Goal: Task Accomplishment & Management: Complete application form

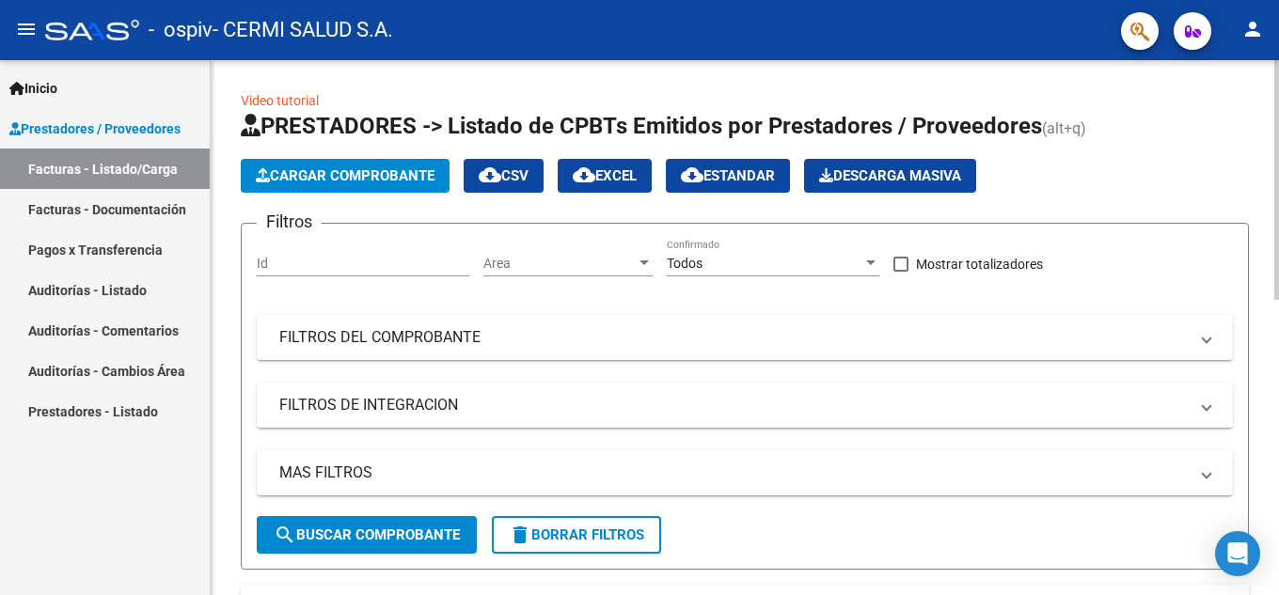
click at [355, 170] on span "Cargar Comprobante" at bounding box center [345, 175] width 179 height 17
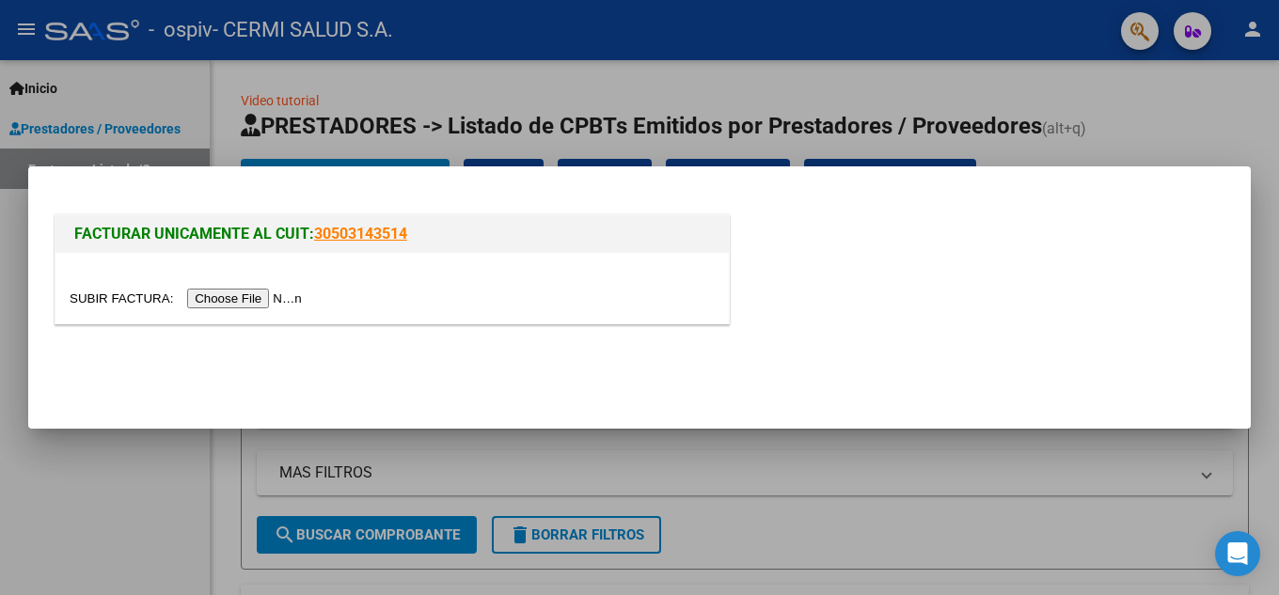
click at [295, 295] on input "file" at bounding box center [189, 299] width 238 height 20
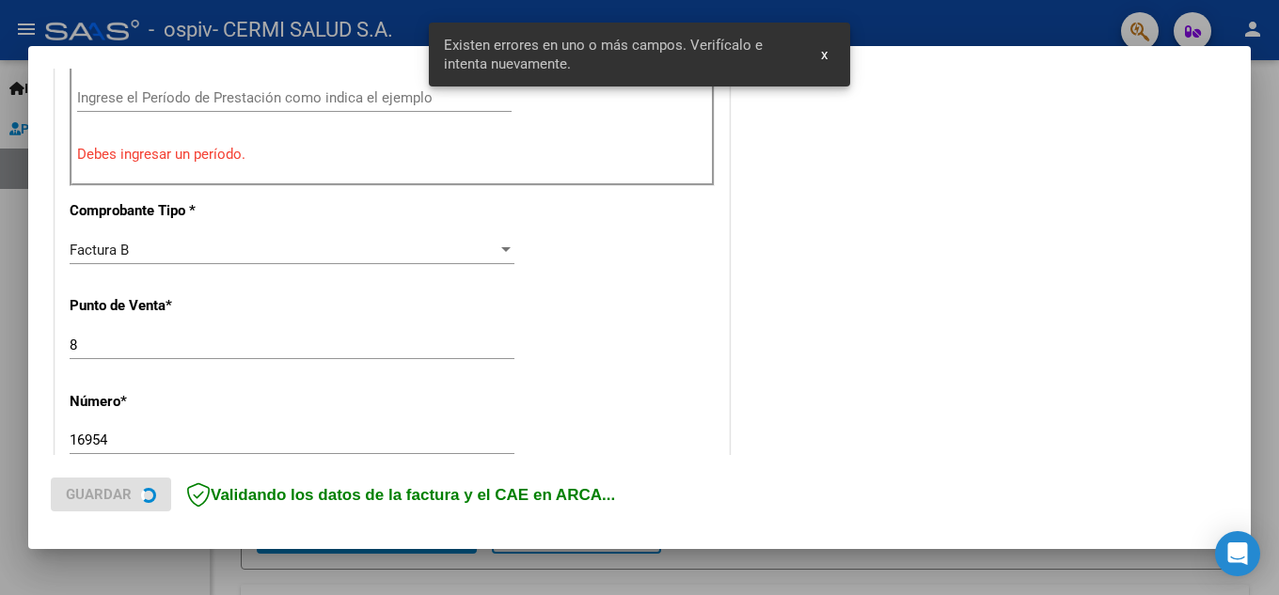
scroll to position [698, 0]
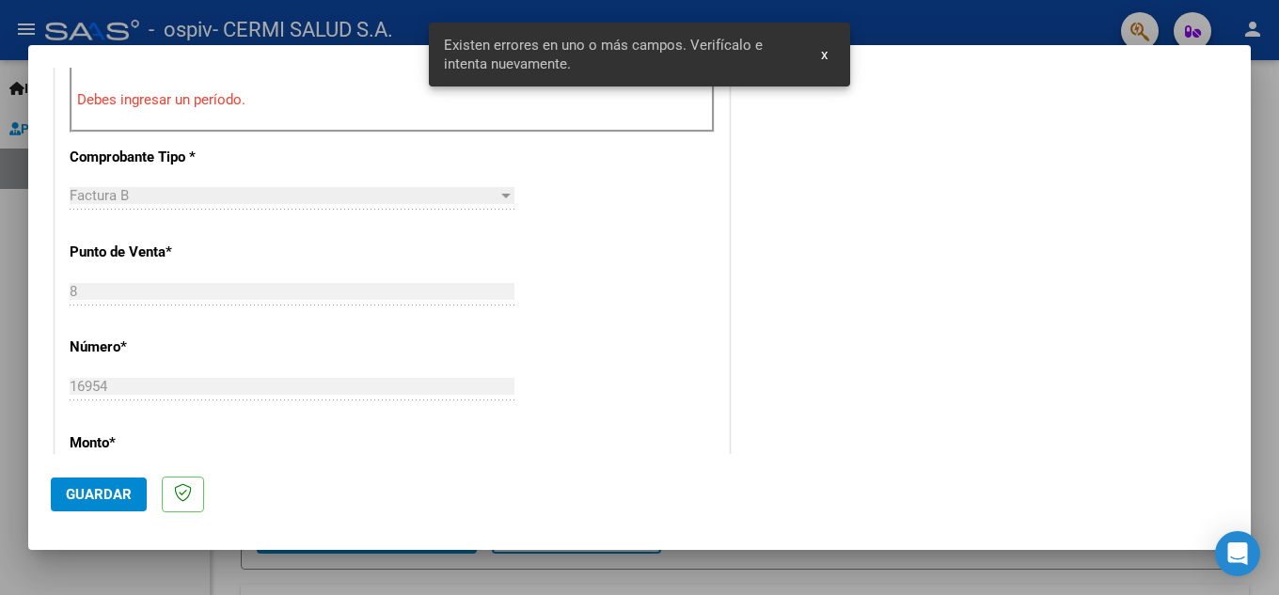
click at [819, 60] on button "x" at bounding box center [824, 55] width 37 height 34
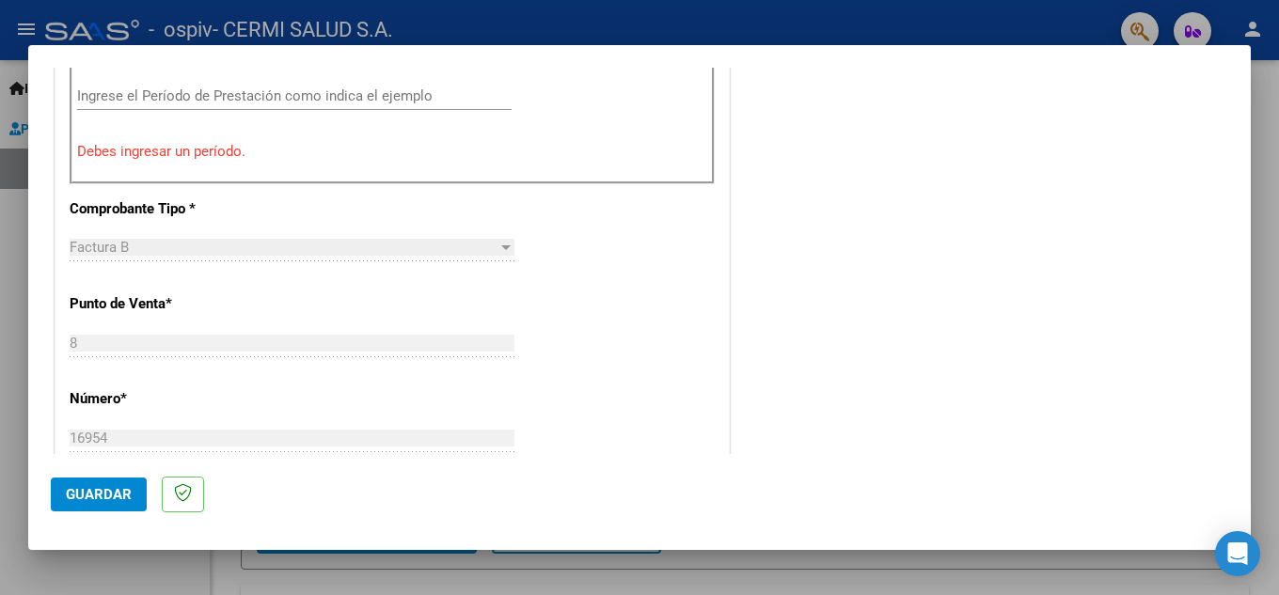
scroll to position [604, 0]
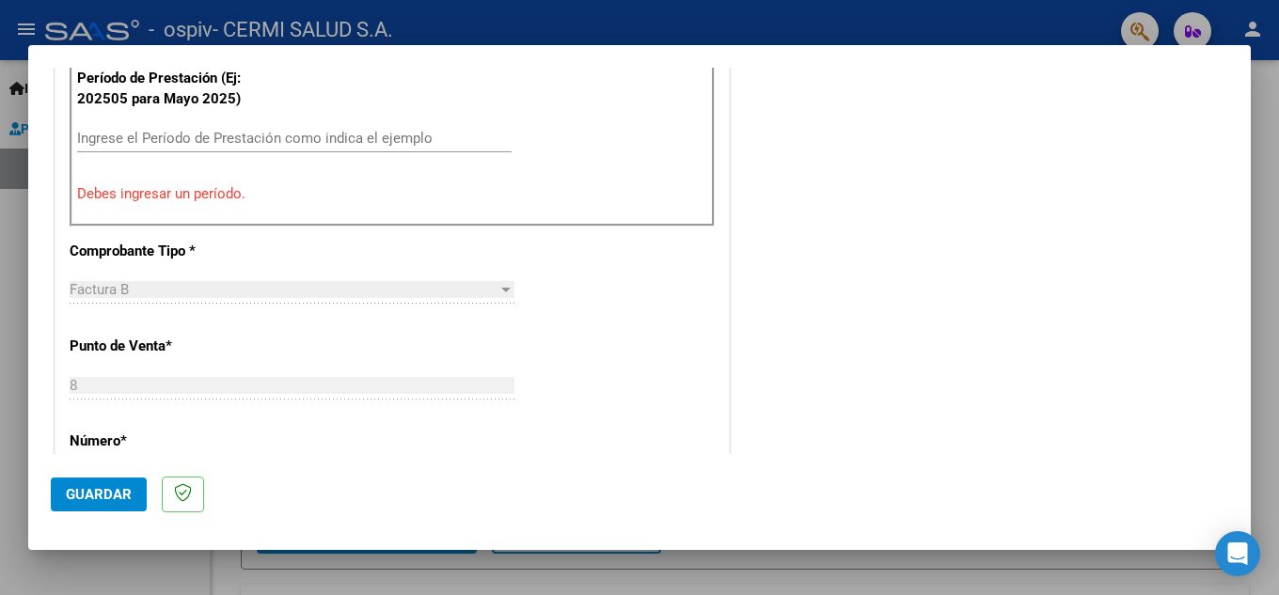
click at [306, 144] on input "Ingrese el Período de Prestación como indica el ejemplo" at bounding box center [294, 138] width 434 height 17
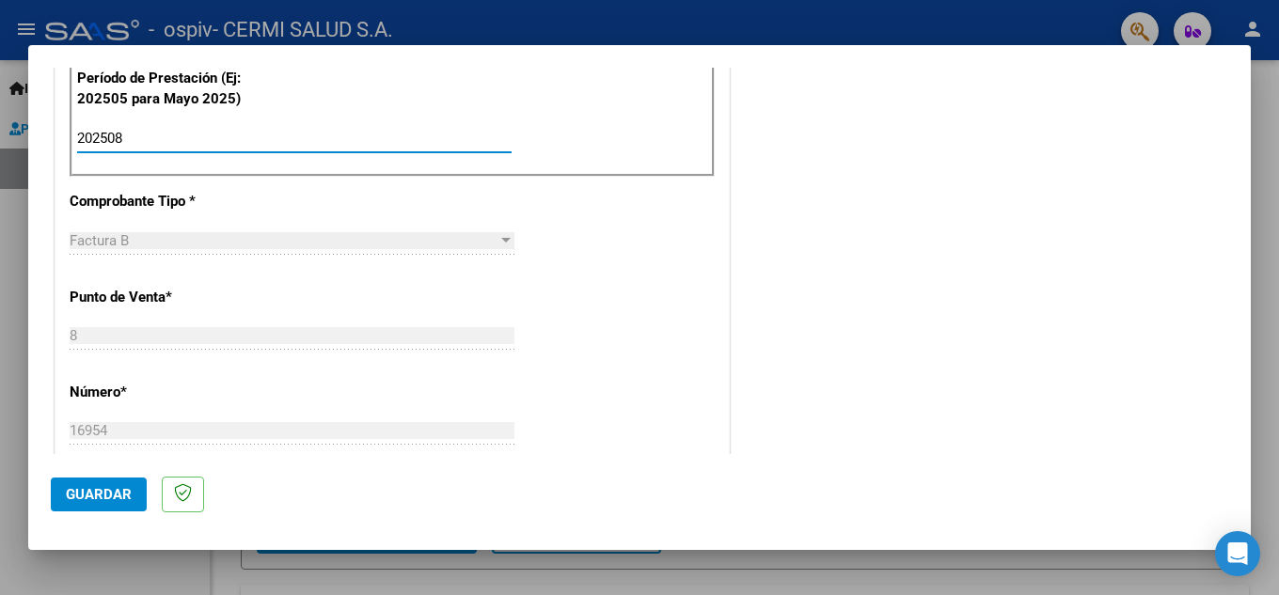
type input "202508"
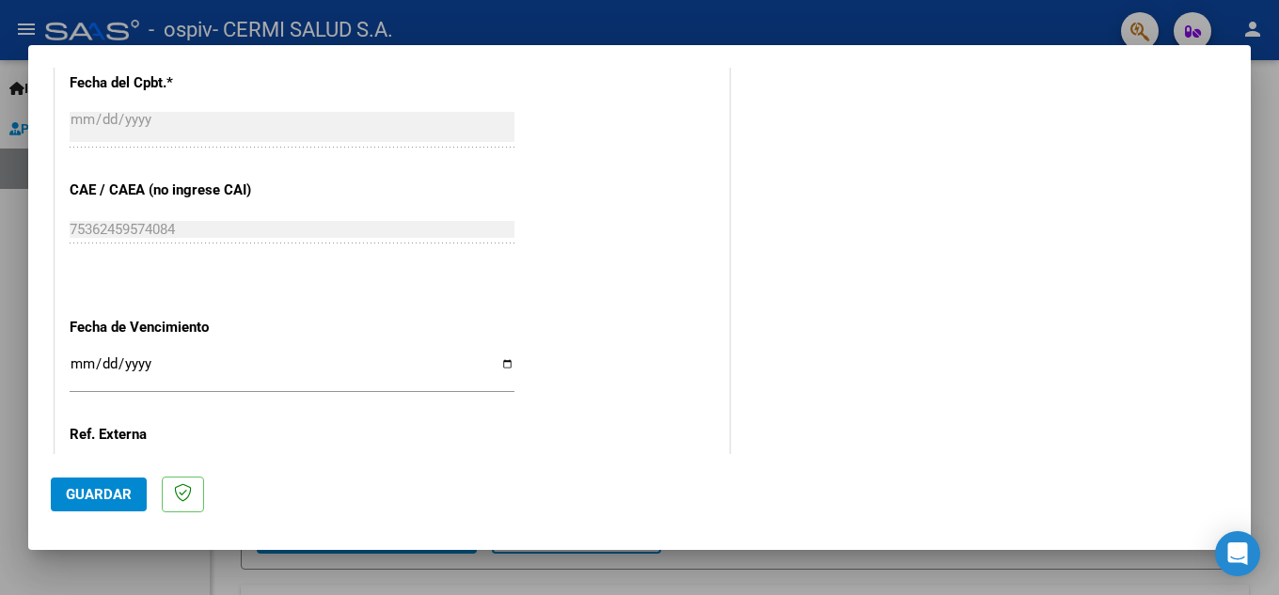
scroll to position [1269, 0]
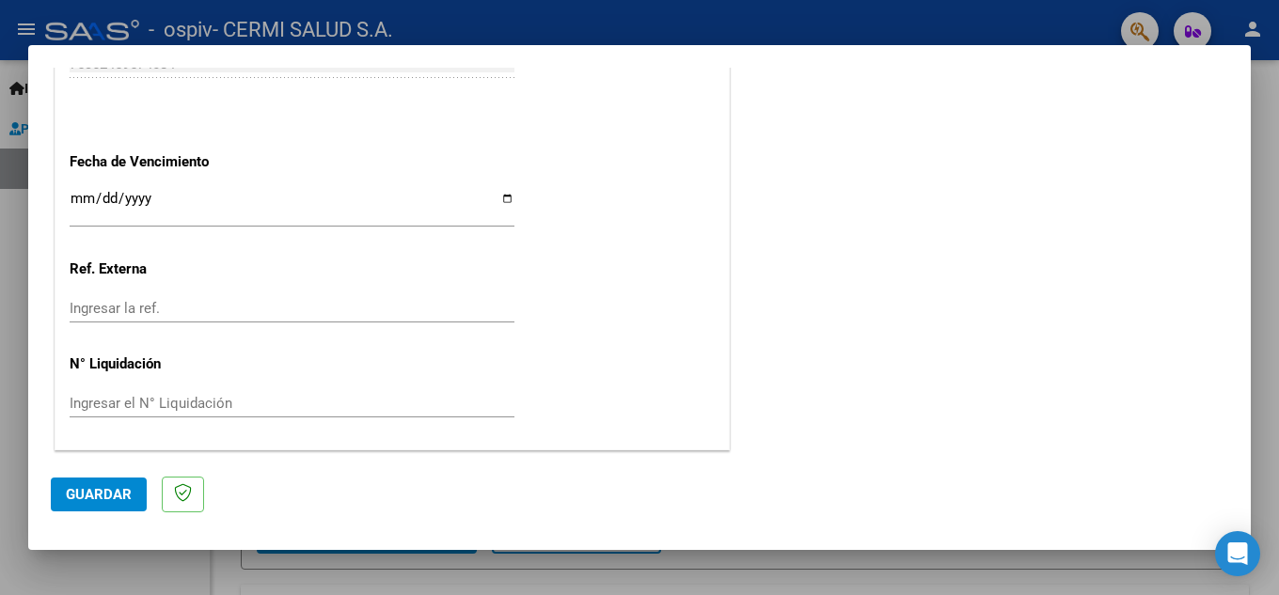
click at [79, 205] on input "Ingresar la fecha" at bounding box center [292, 206] width 445 height 30
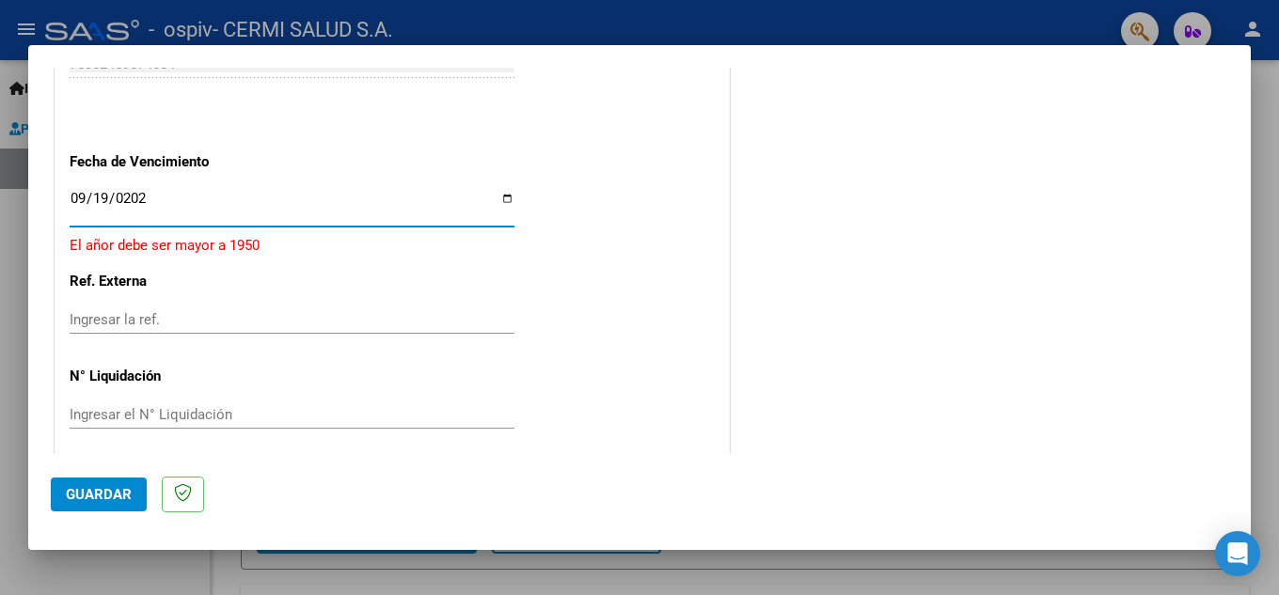
type input "[DATE]"
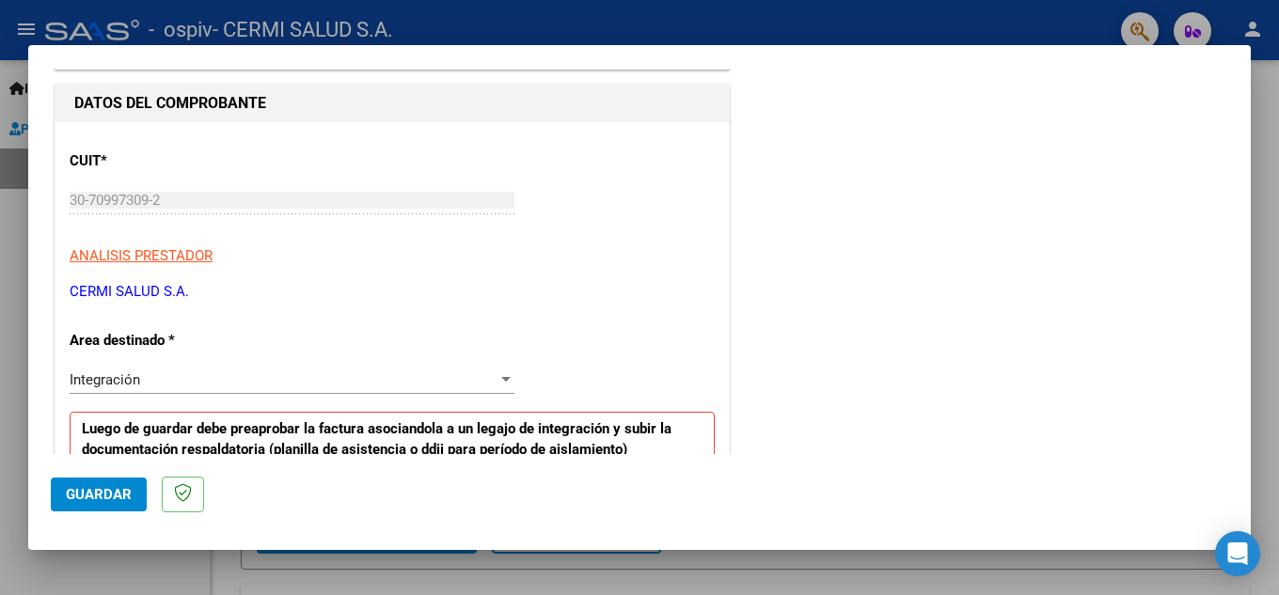
scroll to position [0, 0]
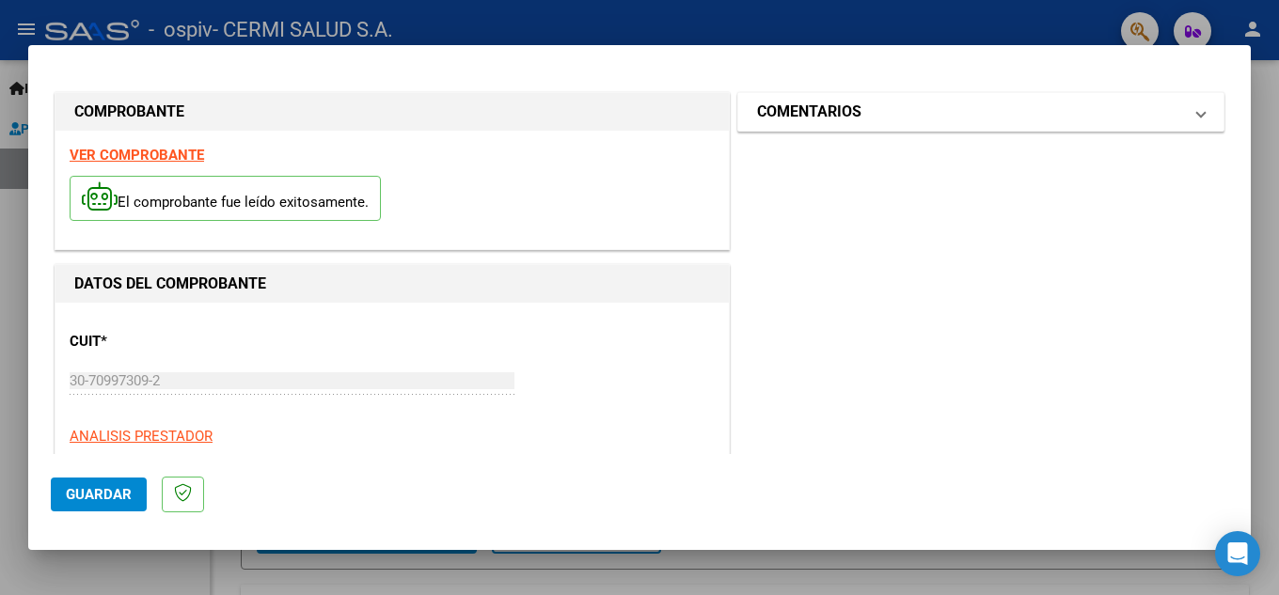
click at [845, 120] on h1 "COMENTARIOS" at bounding box center [809, 112] width 104 height 23
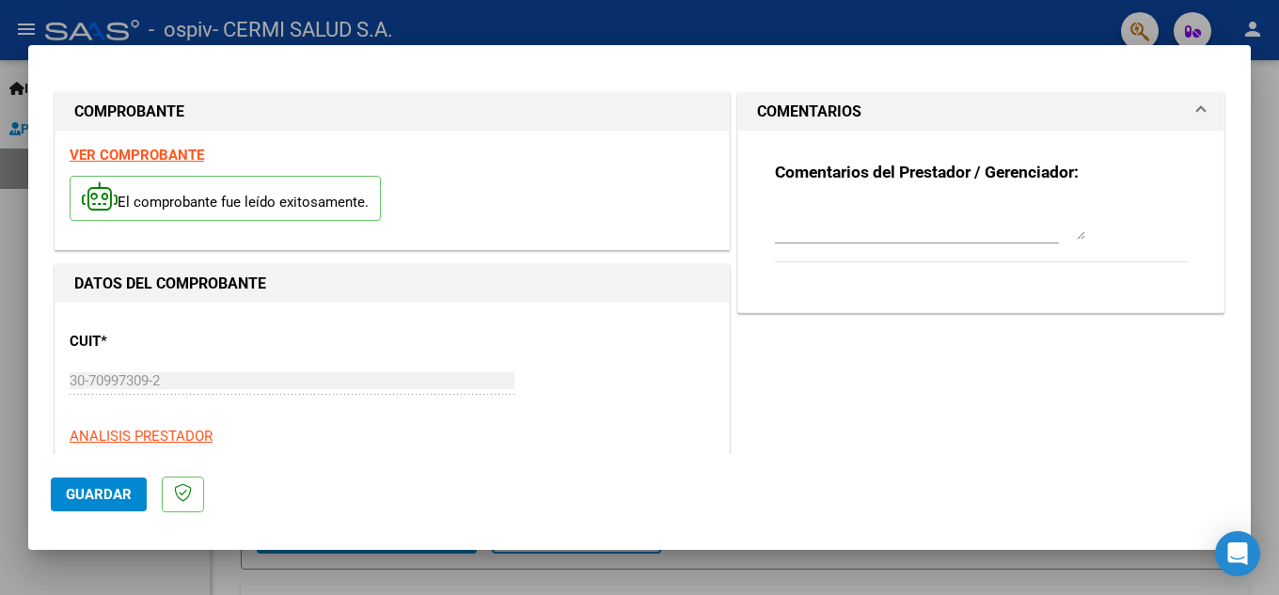
click at [901, 228] on textarea at bounding box center [930, 221] width 310 height 38
type textarea "fae"
drag, startPoint x: 901, startPoint y: 228, endPoint x: 751, endPoint y: 203, distance: 151.5
click at [751, 203] on div "Comentarios del Prestador / Gerenciador: fae" at bounding box center [980, 221] width 485 height 181
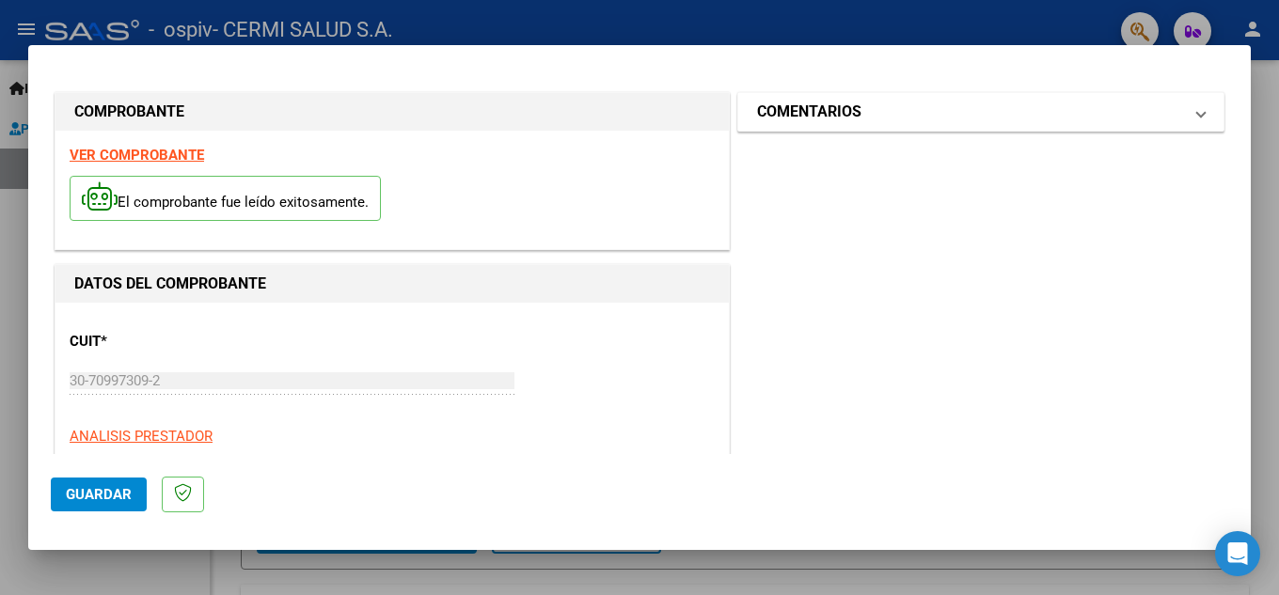
click at [766, 107] on h1 "COMENTARIOS" at bounding box center [809, 112] width 104 height 23
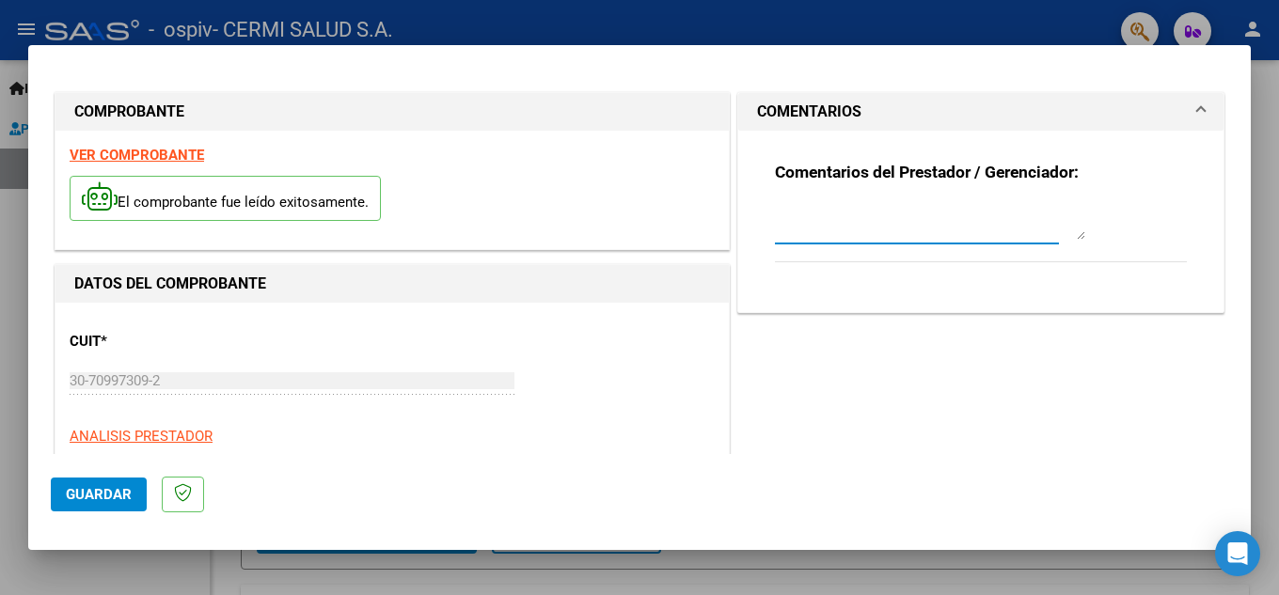
click at [835, 217] on textarea at bounding box center [930, 221] width 310 height 38
type textarea "r"
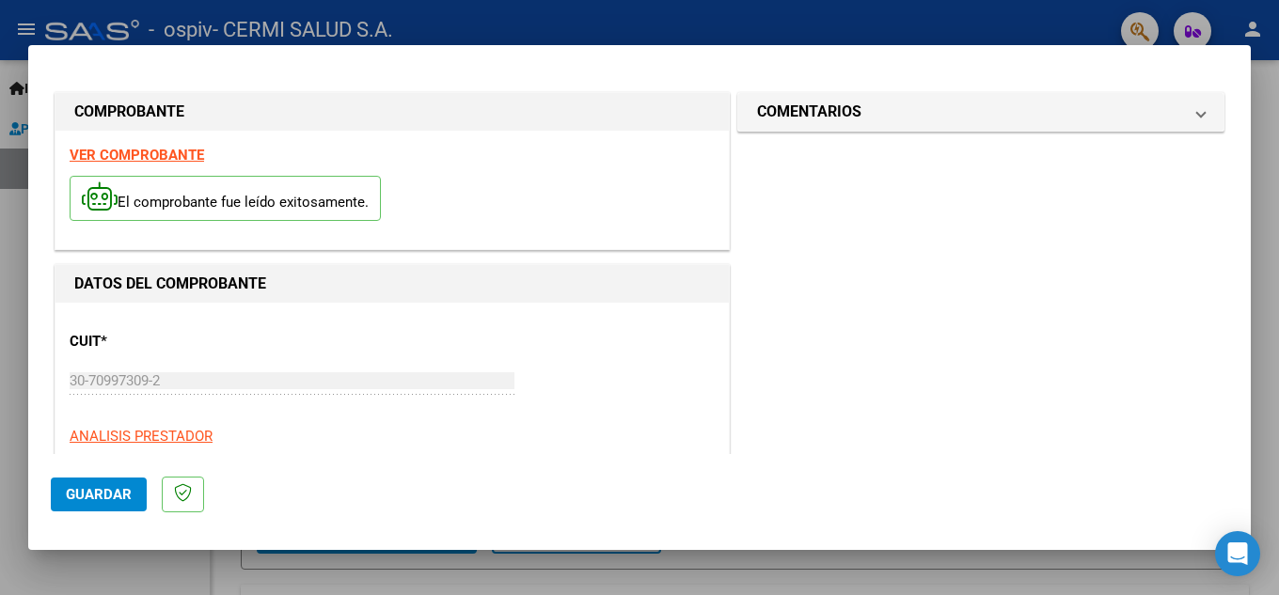
click at [958, 110] on mat-panel-title "COMENTARIOS" at bounding box center [969, 112] width 425 height 23
click at [892, 220] on textarea at bounding box center [930, 221] width 310 height 38
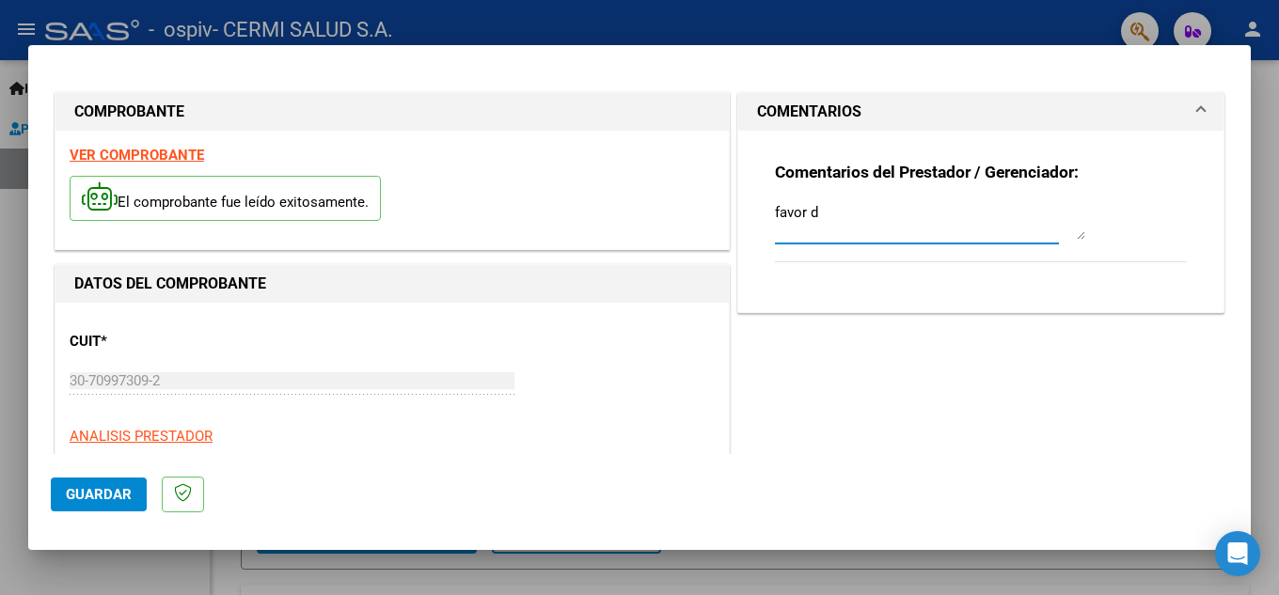
click at [833, 214] on textarea "favor d" at bounding box center [930, 221] width 310 height 38
click at [852, 223] on textarea "favor d" at bounding box center [930, 221] width 310 height 38
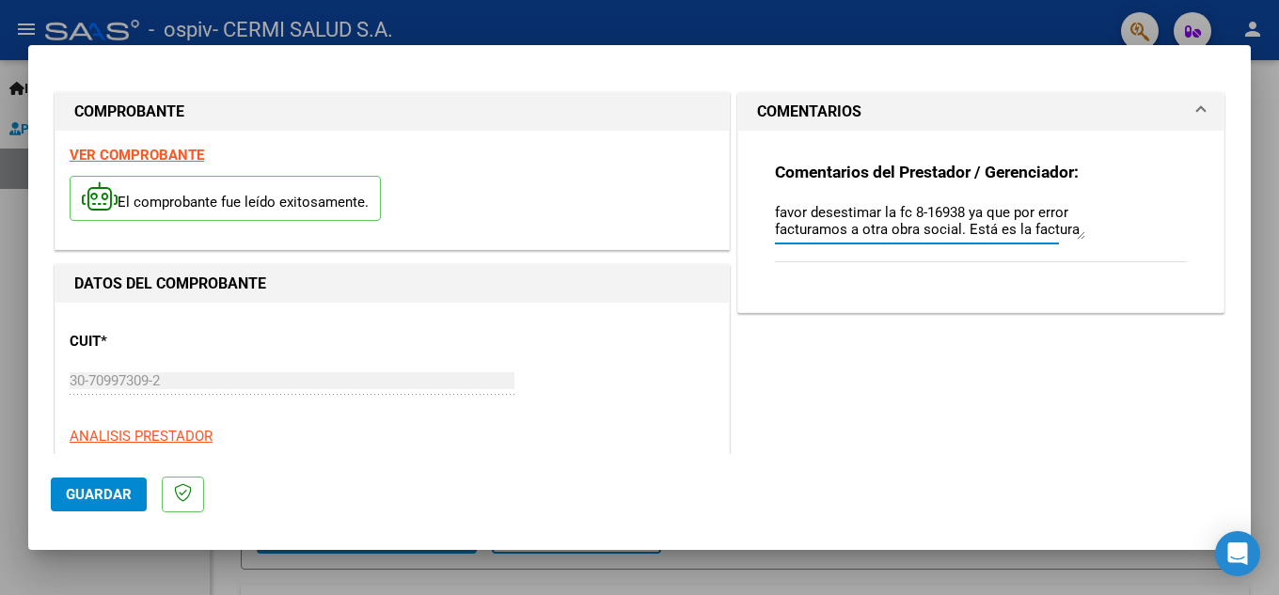
click at [775, 213] on textarea "favor desestimar la fc 8-16938 ya que por error facturamos a otra obra social. …" at bounding box center [930, 221] width 310 height 38
type textarea "Por favor desestimar la fc 8-16938 ya que por error facturamos a otra obra soci…"
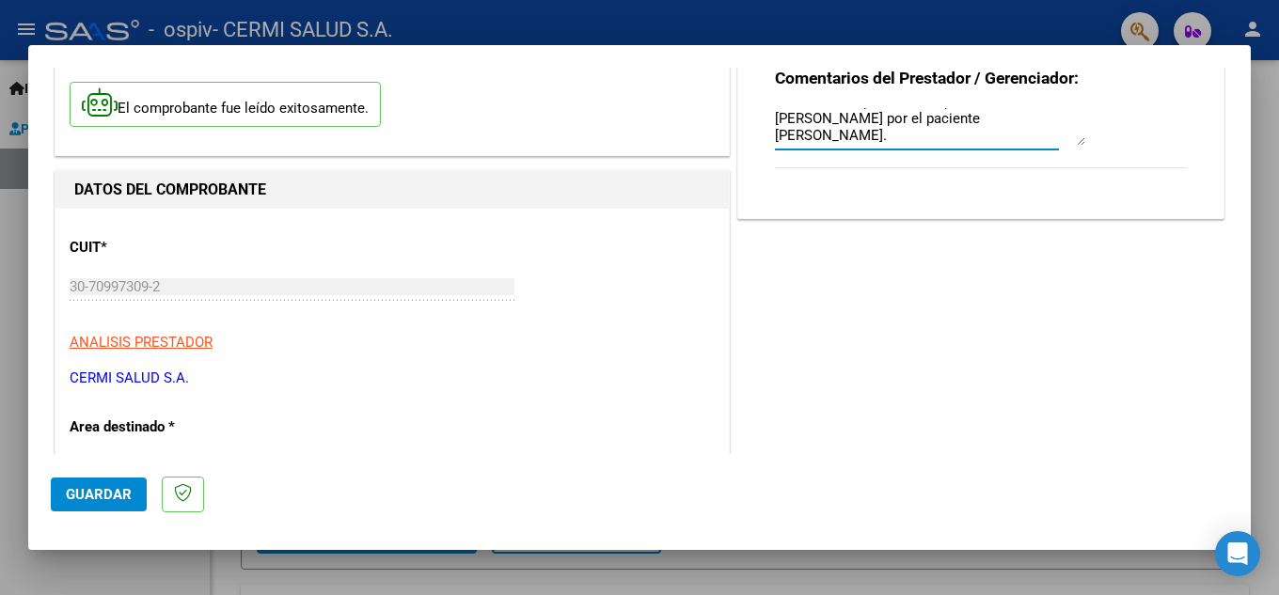
scroll to position [68, 0]
click at [128, 507] on button "Guardar" at bounding box center [99, 495] width 96 height 34
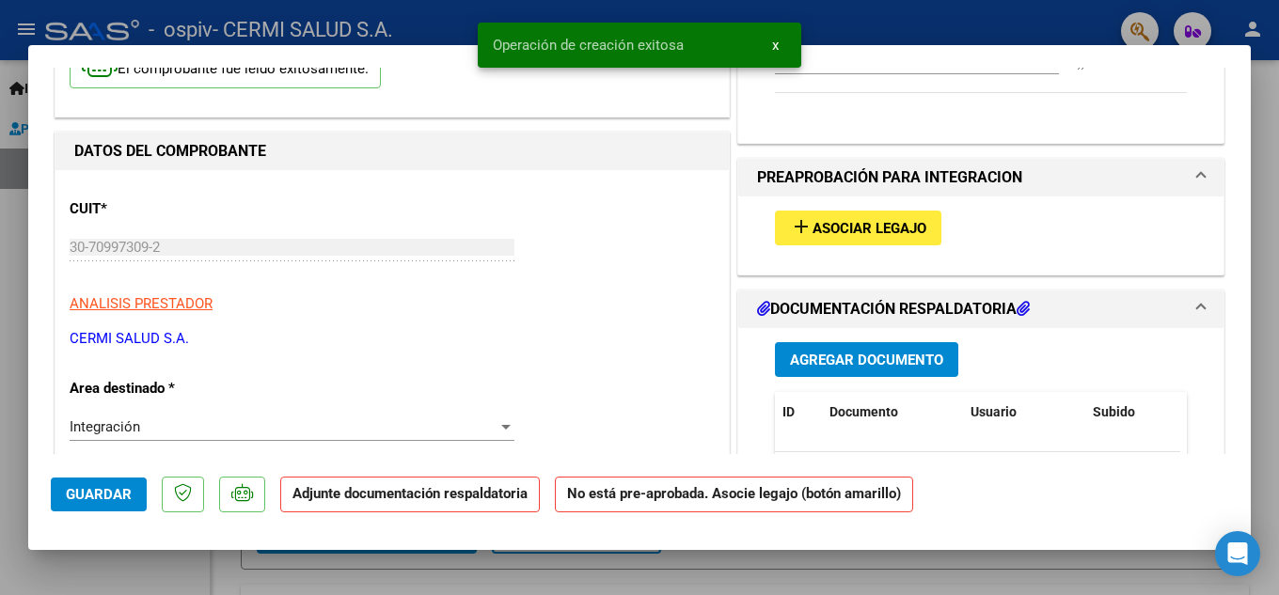
scroll to position [188, 0]
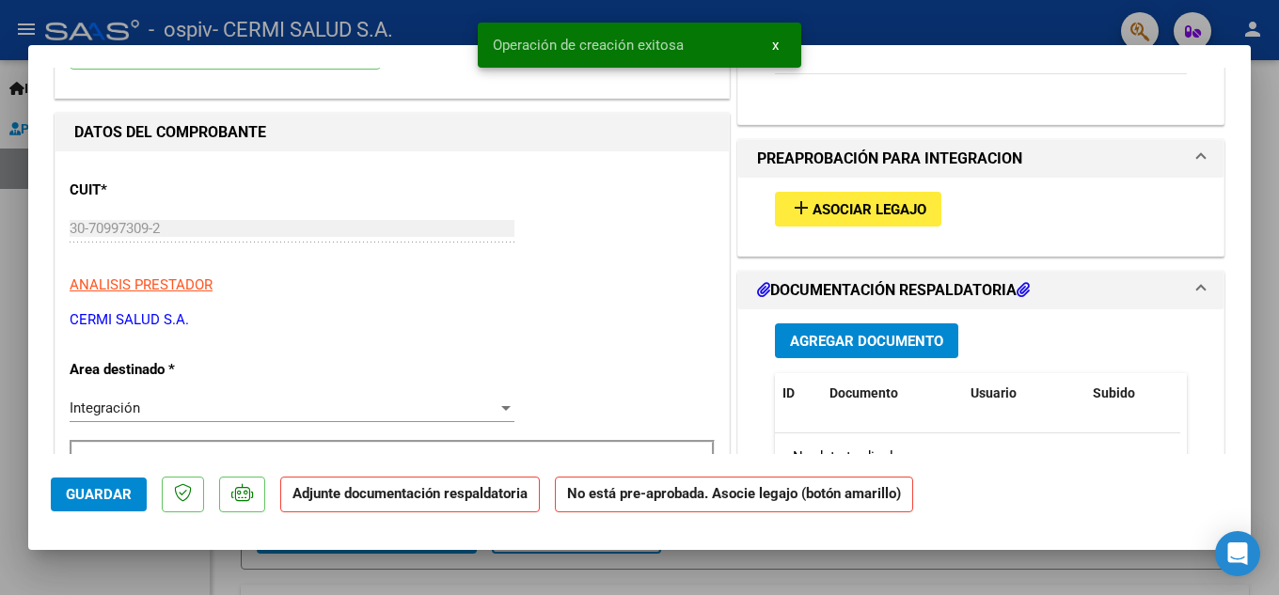
click at [860, 345] on span "Agregar Documento" at bounding box center [866, 341] width 153 height 17
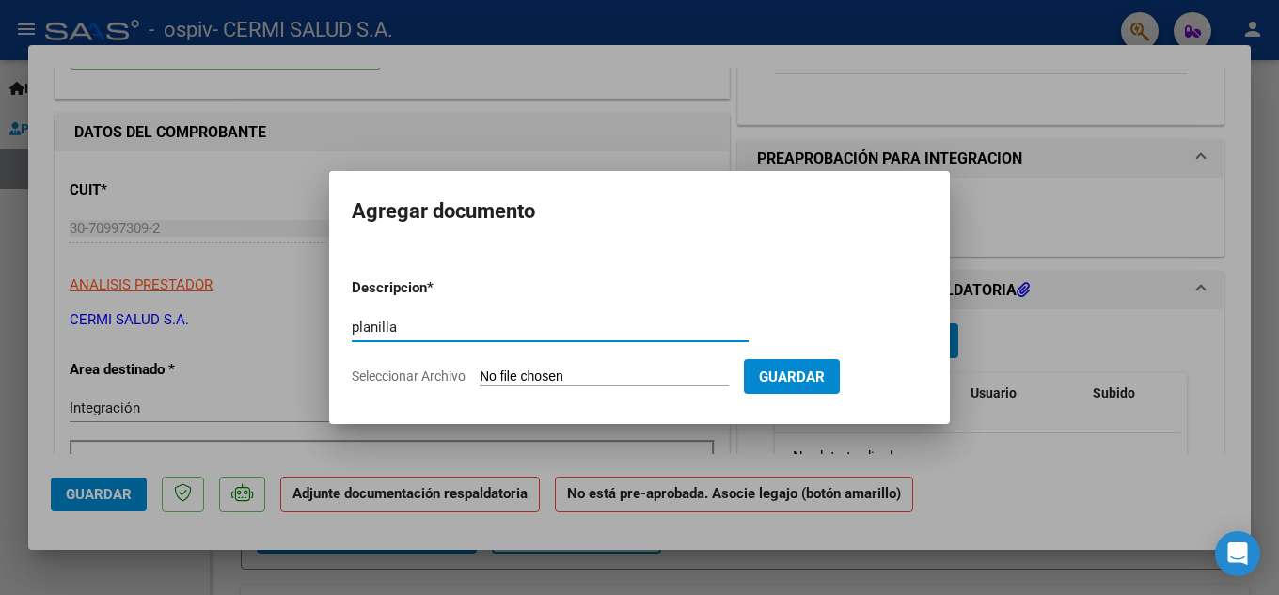
type input "planilla"
click at [517, 381] on input "Seleccionar Archivo" at bounding box center [604, 378] width 249 height 18
type input "C:\fakepath\[PERSON_NAME]-ospiv.pdf"
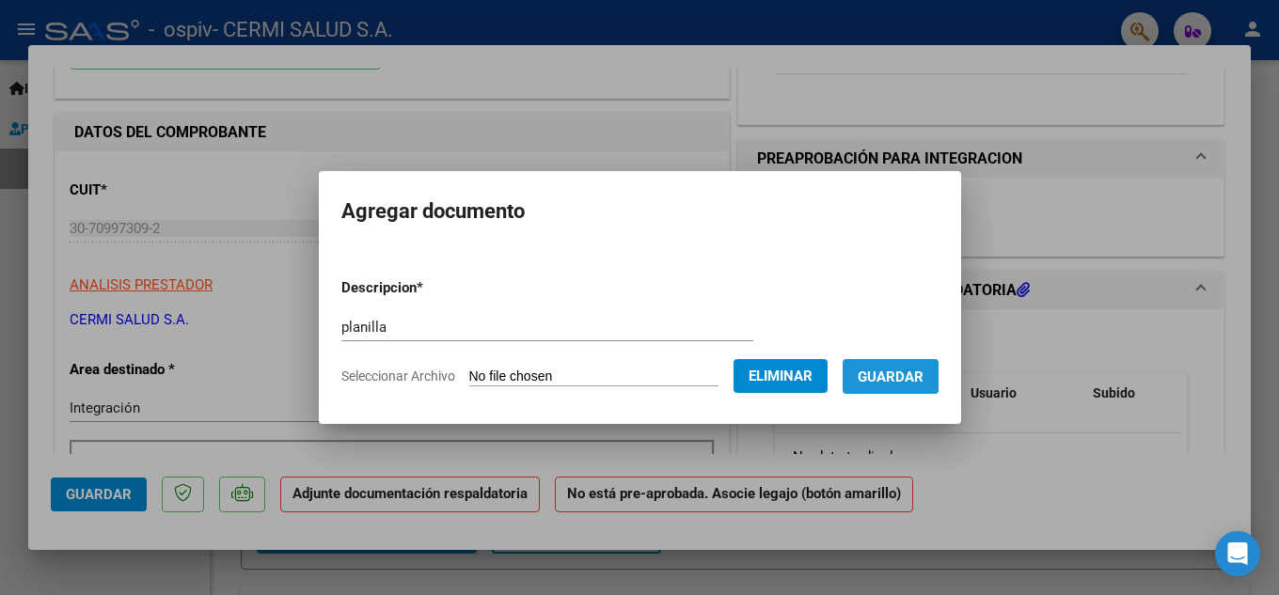
click at [898, 385] on span "Guardar" at bounding box center [891, 377] width 66 height 17
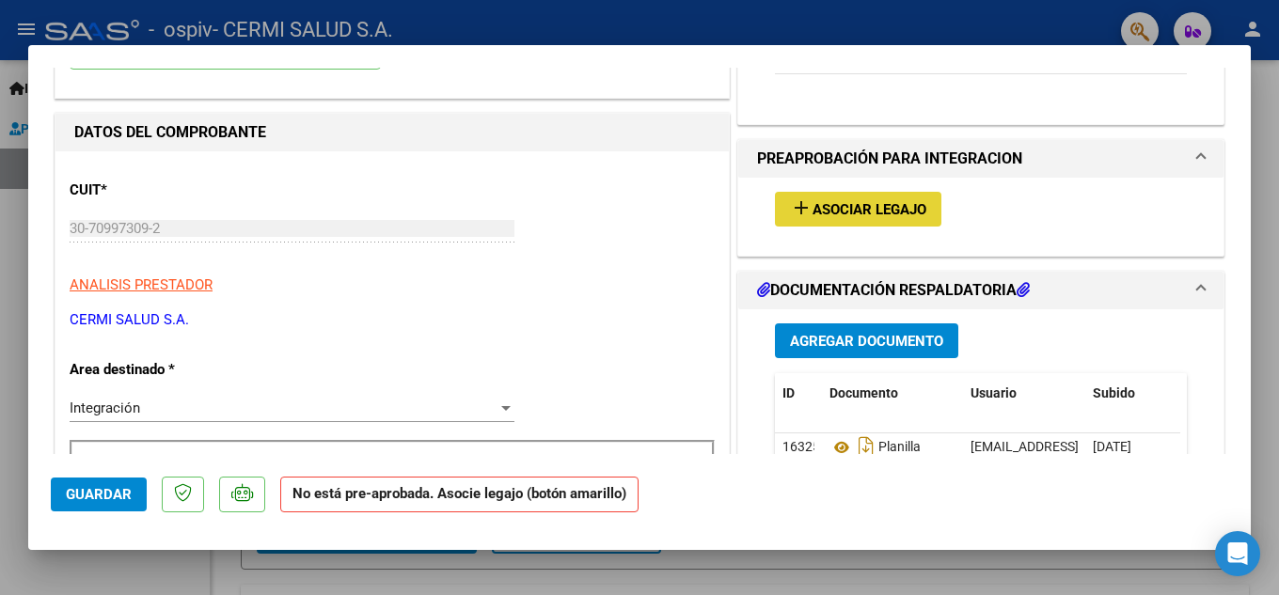
click at [863, 202] on span "Asociar Legajo" at bounding box center [870, 209] width 114 height 17
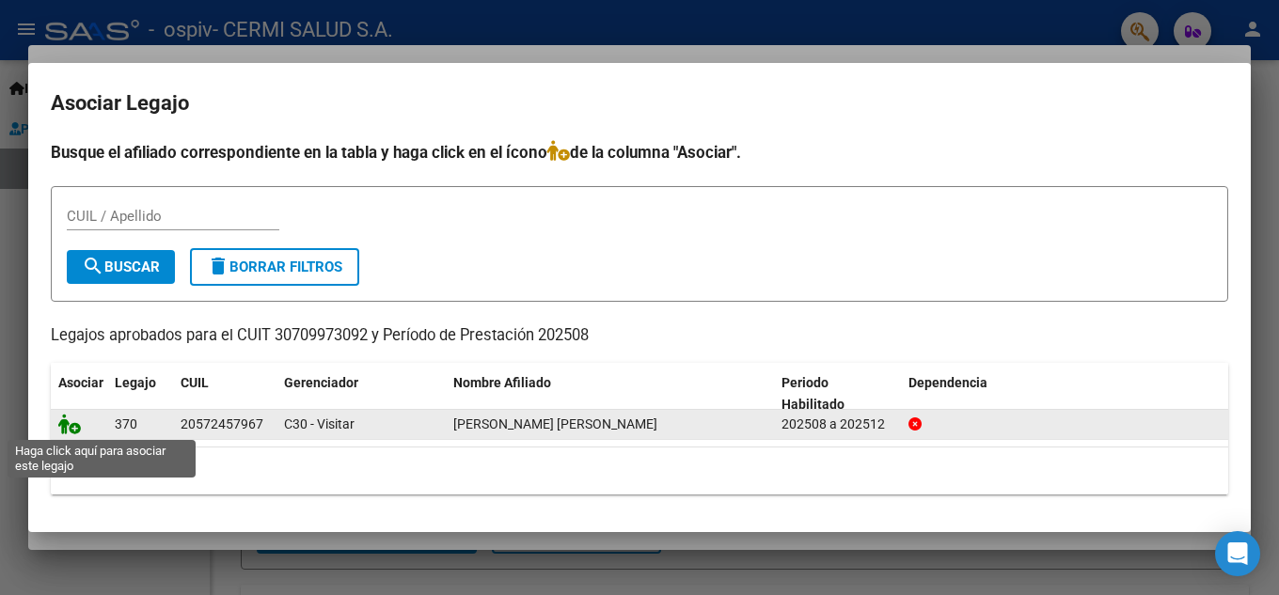
click at [68, 426] on icon at bounding box center [69, 424] width 23 height 21
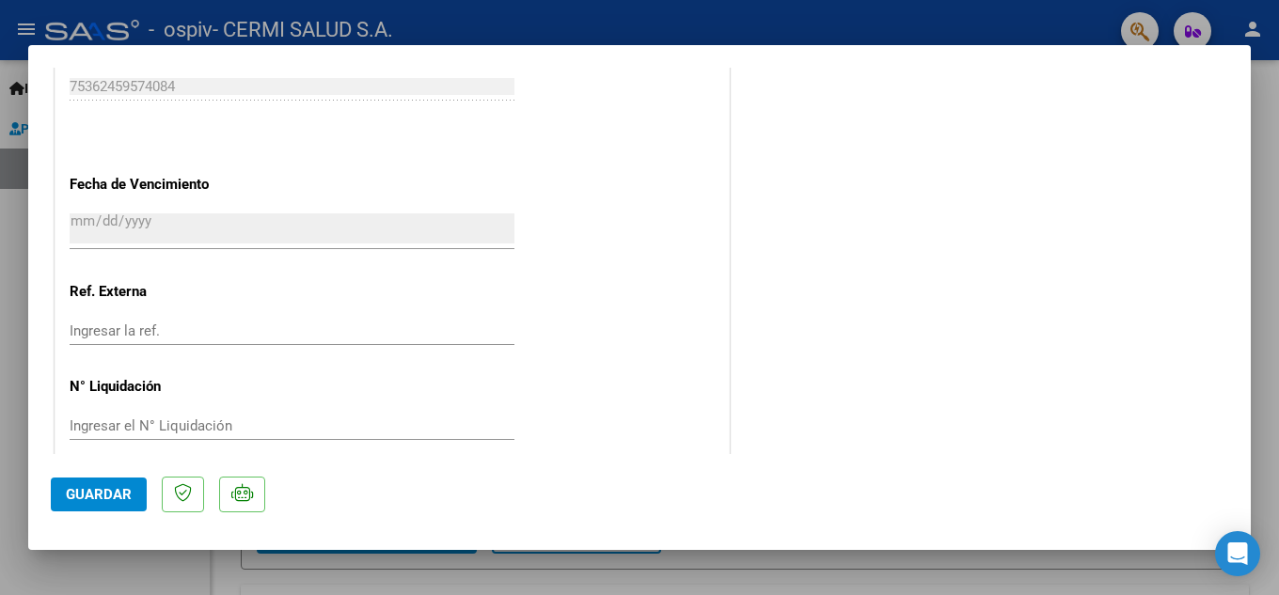
scroll to position [1297, 0]
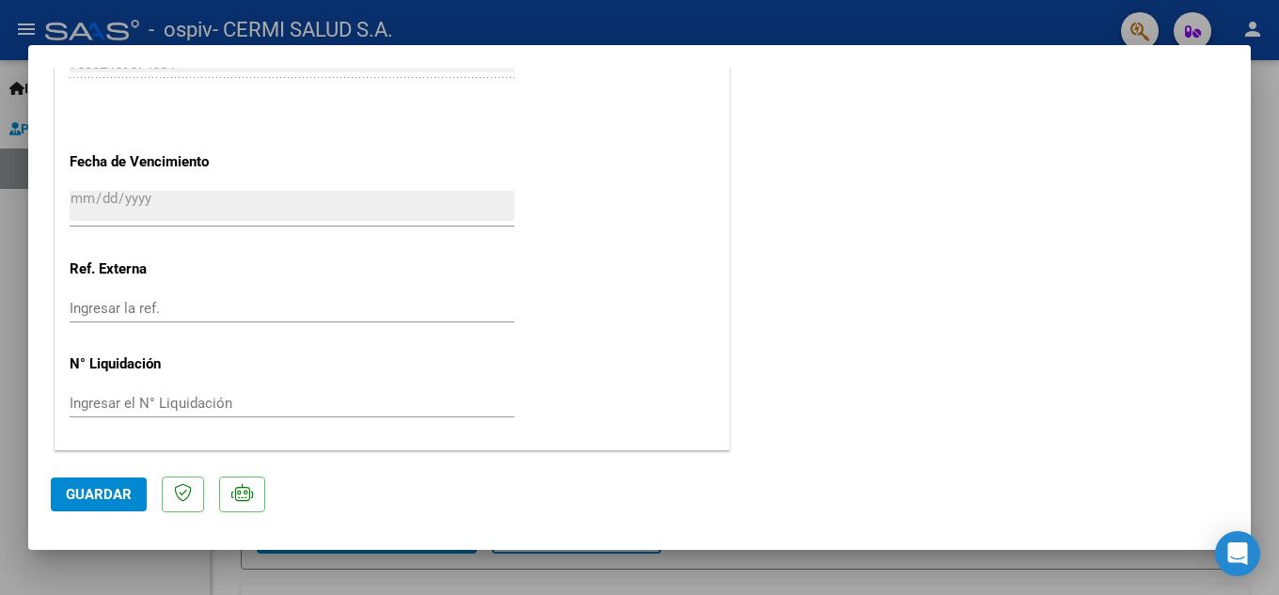
click at [0, 400] on div at bounding box center [639, 297] width 1279 height 595
type input "$ 0,00"
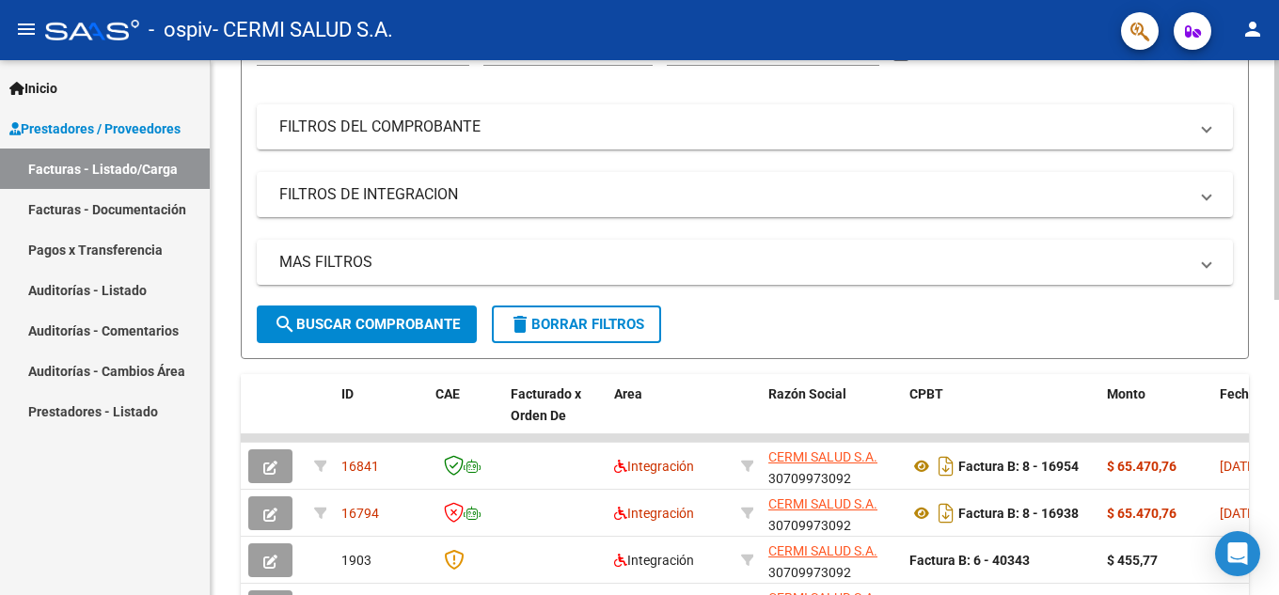
scroll to position [282, 0]
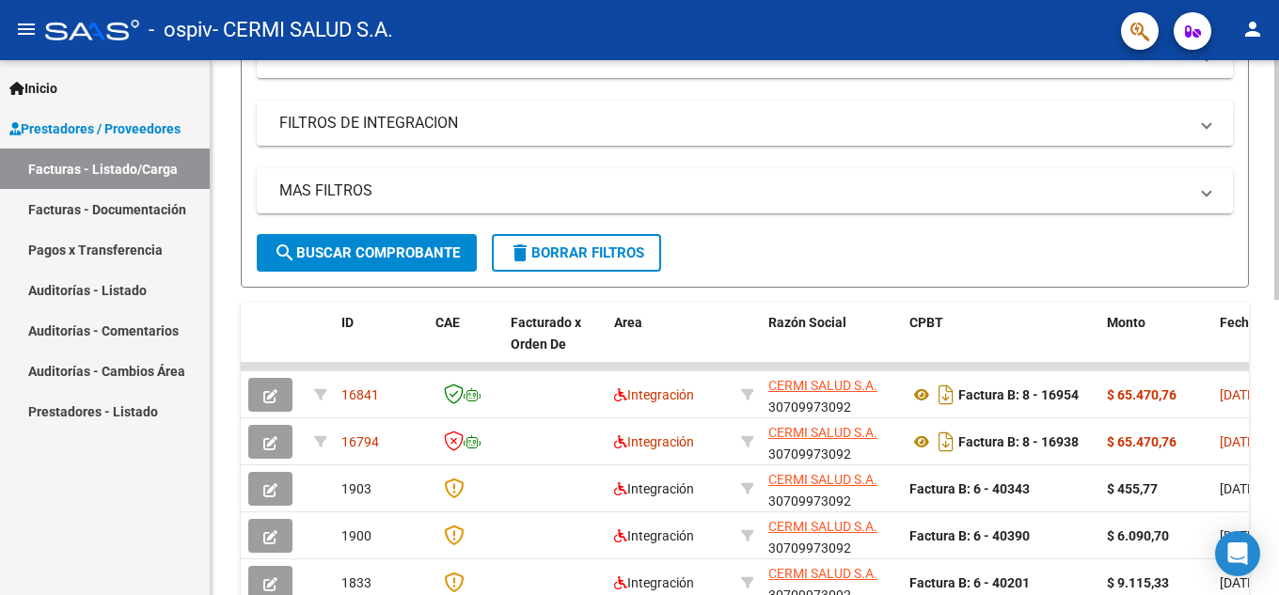
click at [223, 418] on div "Video tutorial PRESTADORES -> Listado de CPBTs Emitidos por Prestadores / Prove…" at bounding box center [745, 366] width 1068 height 1177
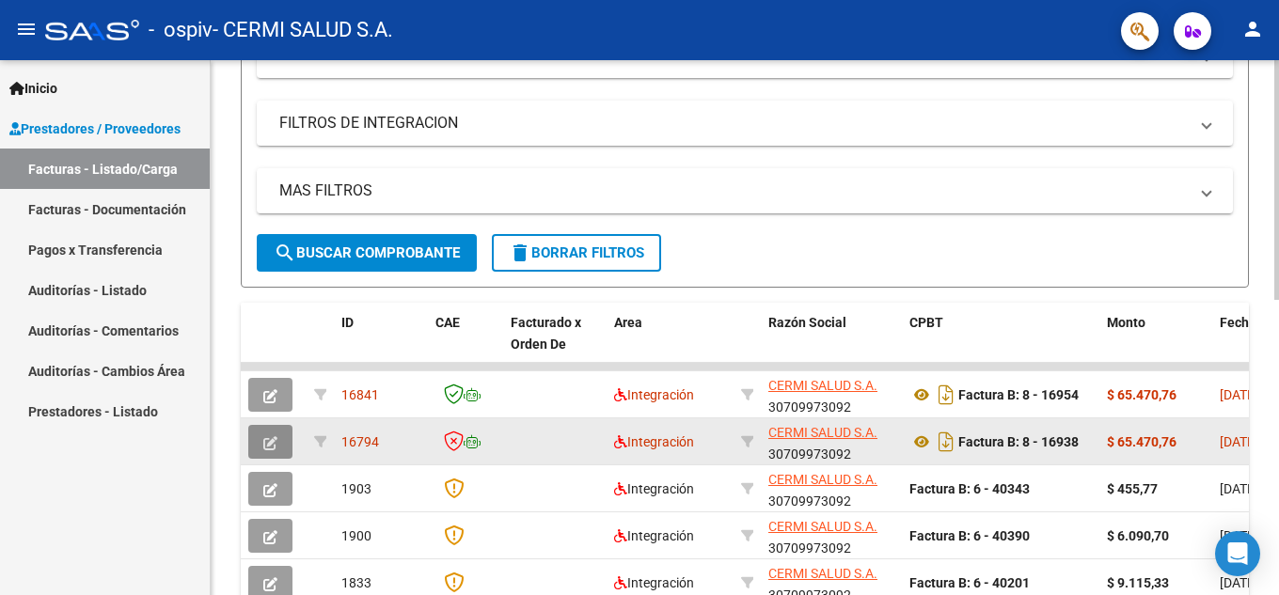
click at [268, 442] on icon "button" at bounding box center [270, 443] width 14 height 14
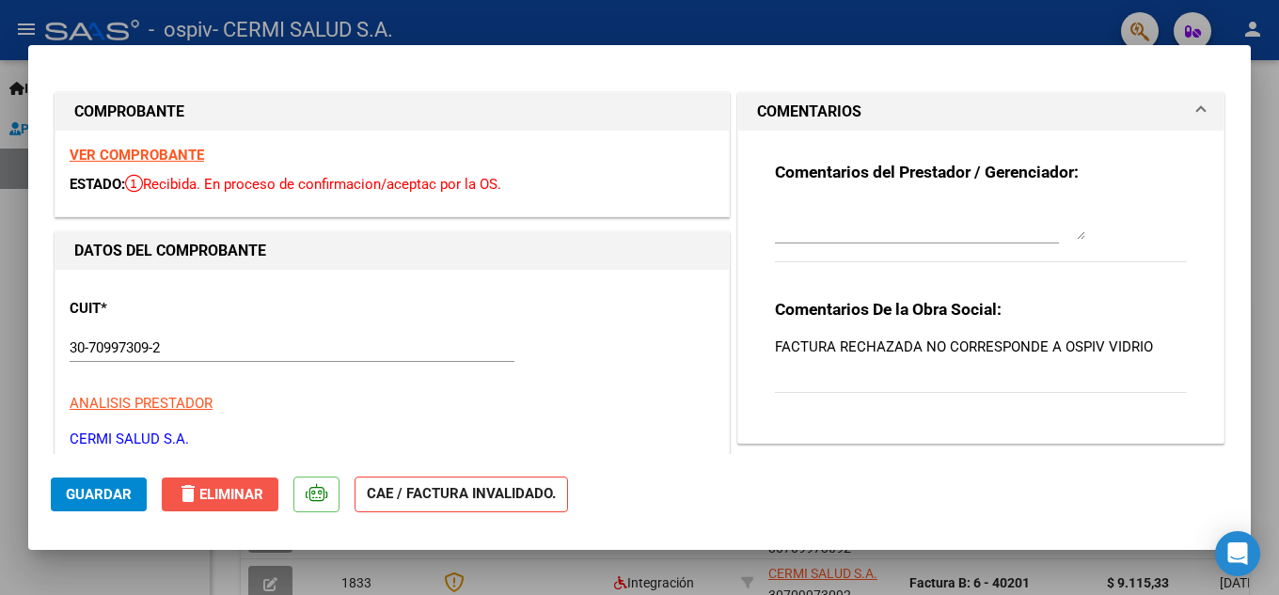
click at [267, 502] on button "delete Eliminar" at bounding box center [220, 495] width 117 height 34
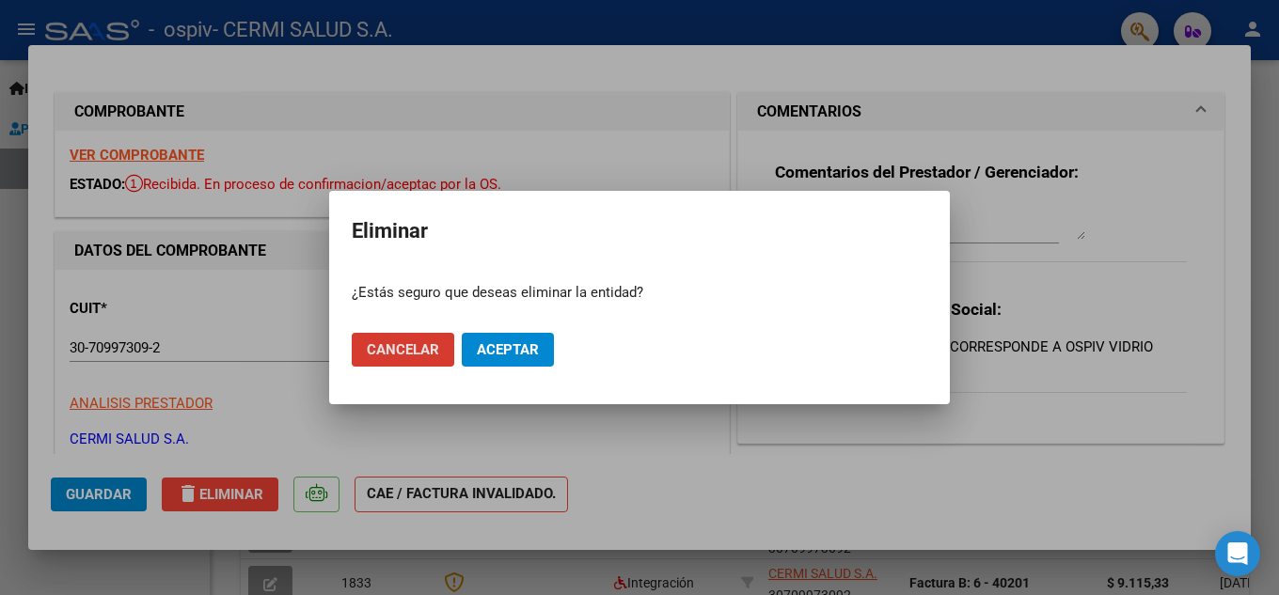
click at [430, 356] on span "Cancelar" at bounding box center [403, 349] width 72 height 17
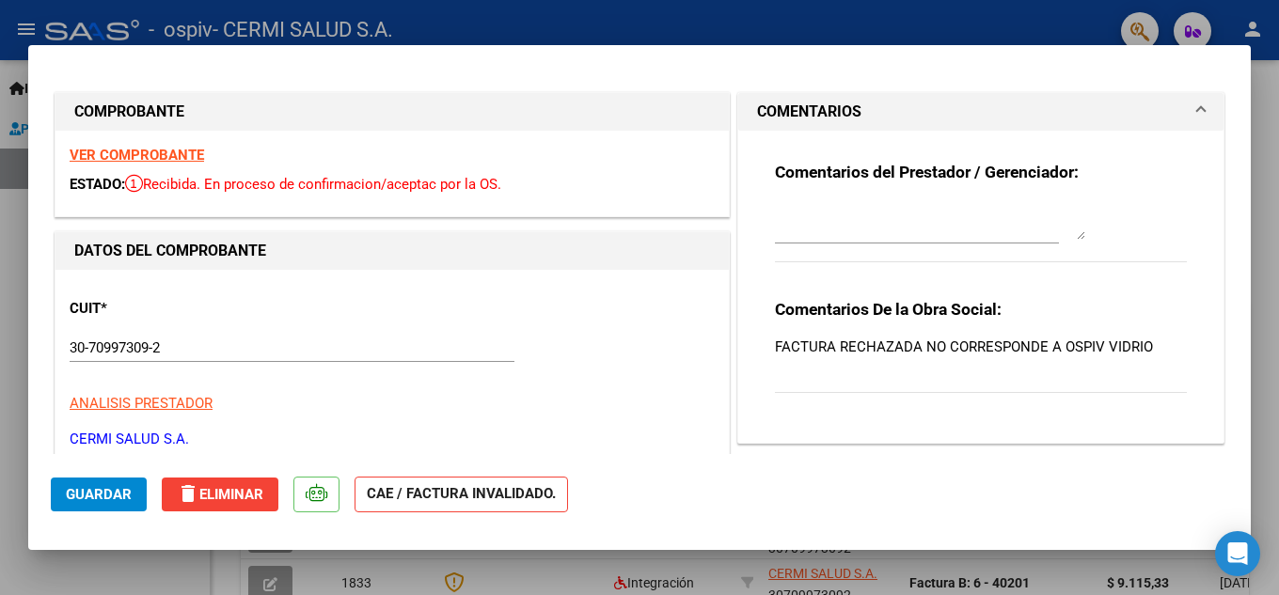
drag, startPoint x: 1103, startPoint y: 316, endPoint x: 1112, endPoint y: 346, distance: 31.3
click at [1112, 346] on div "Comentarios De la Obra Social: FACTURA RECHAZADA NO CORRESPONDE A OSPIV VIDRIO" at bounding box center [981, 356] width 412 height 115
click at [1112, 346] on p "FACTURA RECHAZADA NO CORRESPONDE A OSPIV VIDRIO" at bounding box center [981, 347] width 412 height 21
click at [189, 498] on mat-icon "delete" at bounding box center [188, 493] width 23 height 23
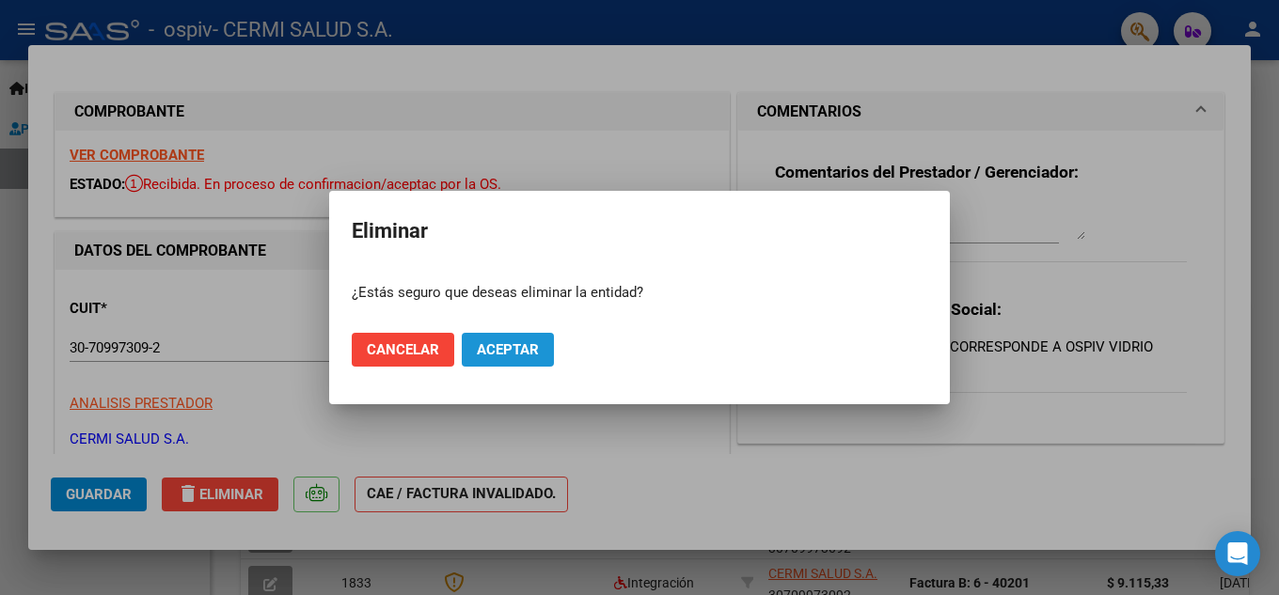
click at [507, 359] on button "Aceptar" at bounding box center [508, 350] width 92 height 34
type input "$ 0,00"
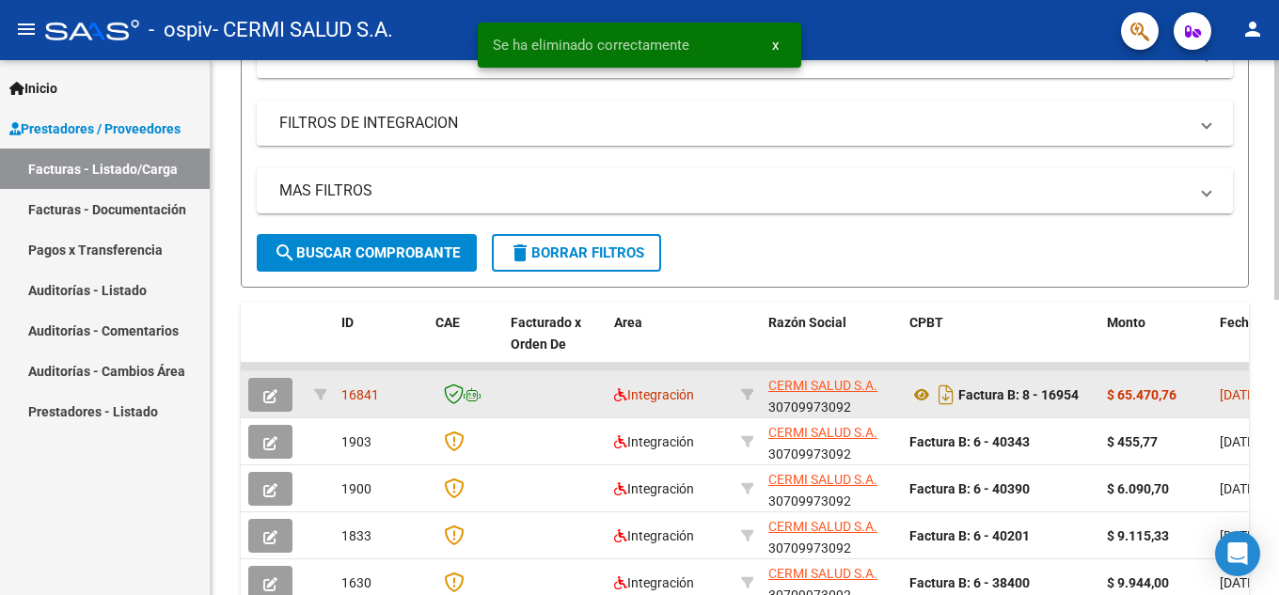
click at [1112, 393] on strong "$ 65.470,76" at bounding box center [1142, 394] width 70 height 15
